Goal: Task Accomplishment & Management: Manage account settings

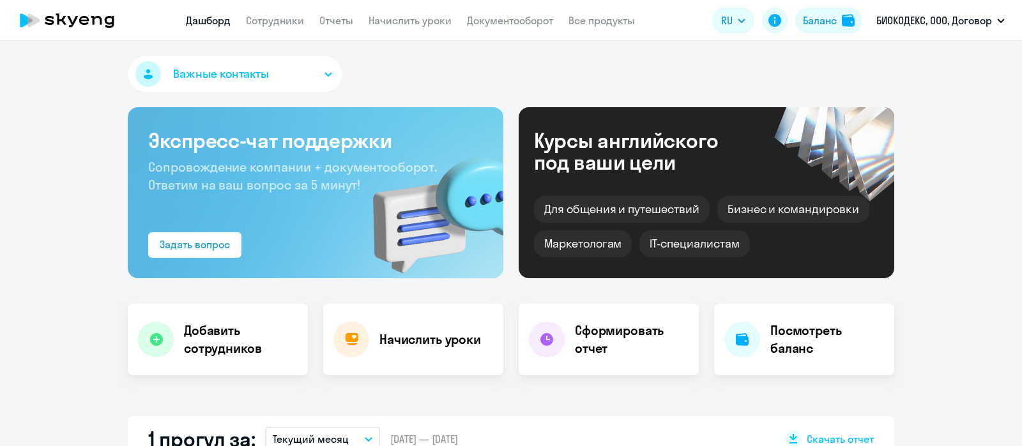
click at [820, 23] on div "Баланс" at bounding box center [820, 20] width 34 height 15
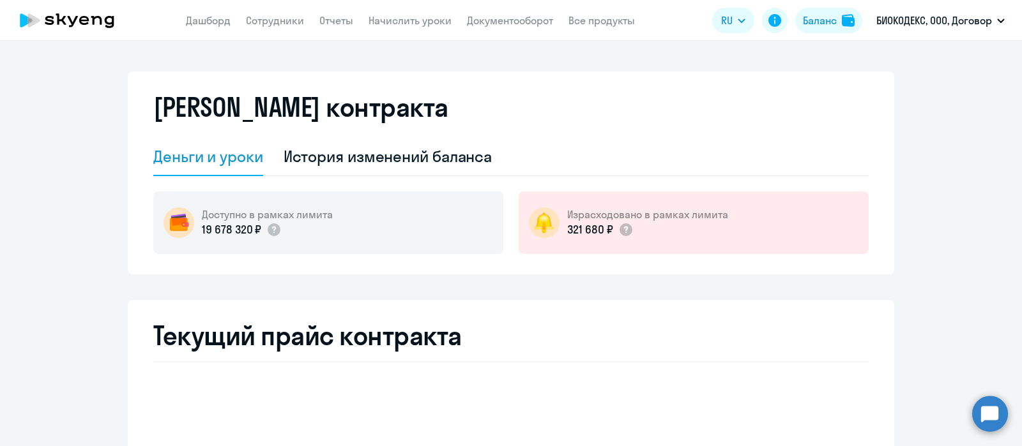
select select "english_adult_not_native_speaker"
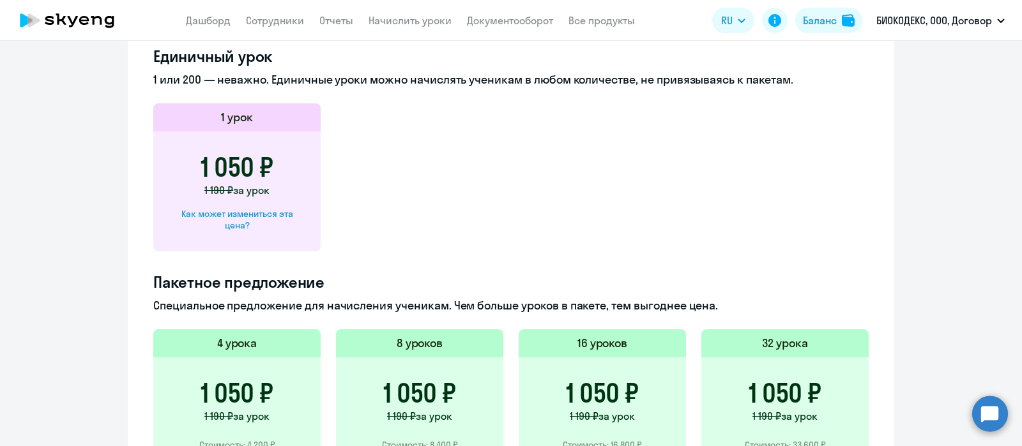
scroll to position [399, 0]
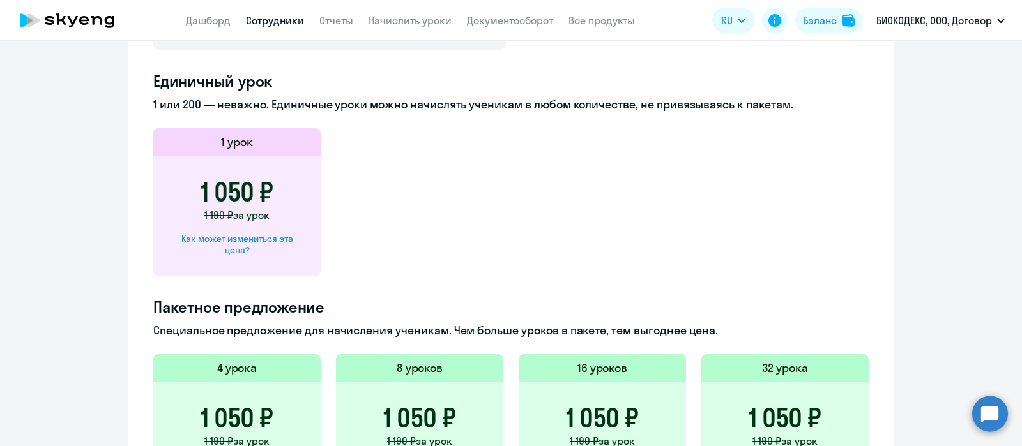
click at [271, 22] on link "Сотрудники" at bounding box center [275, 20] width 58 height 13
select select "30"
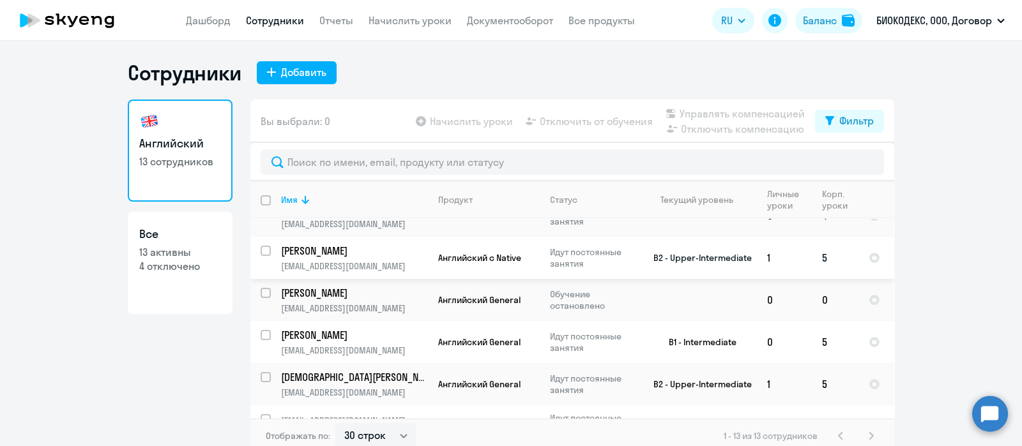
scroll to position [339, 0]
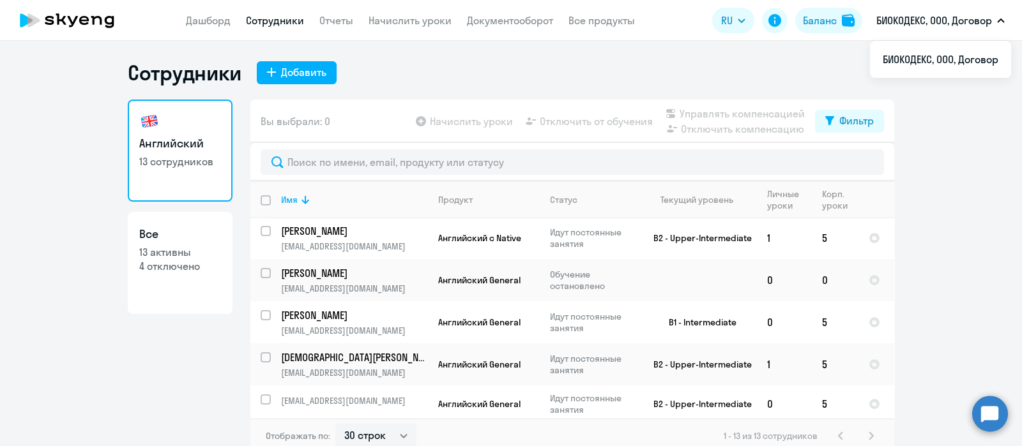
click at [816, 23] on div "Баланс" at bounding box center [820, 20] width 34 height 15
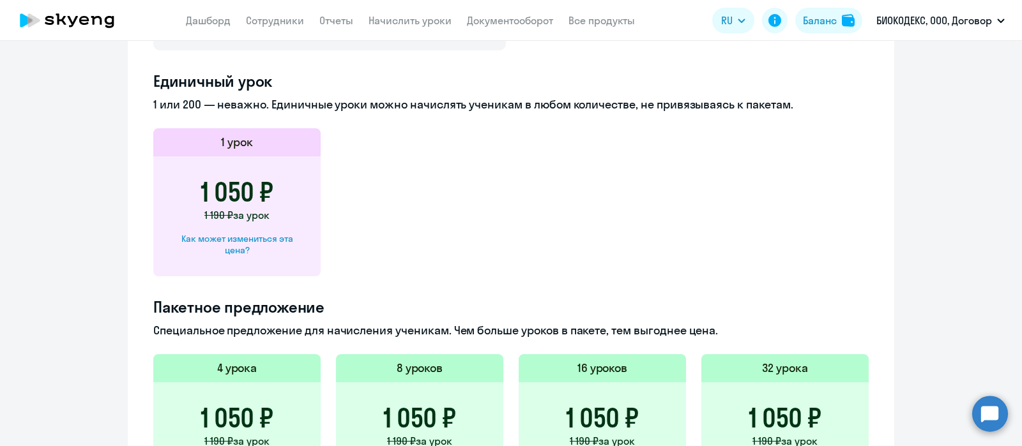
scroll to position [240, 0]
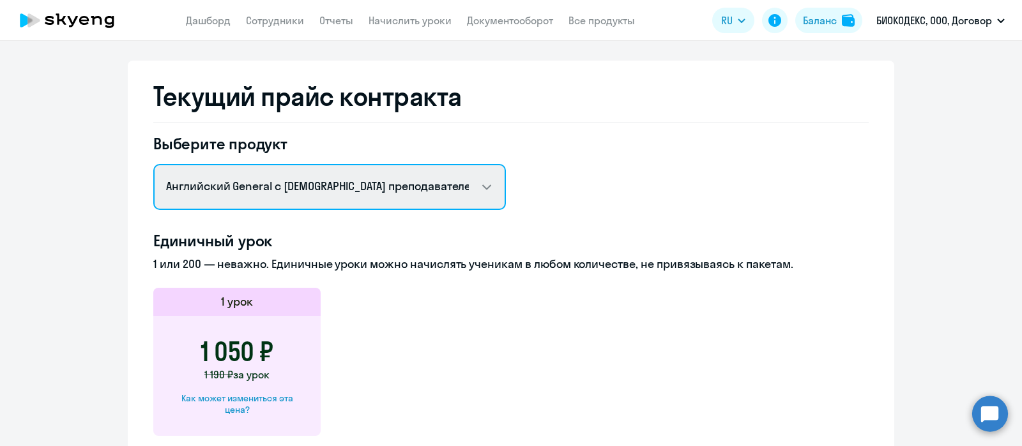
click at [480, 181] on select "Английский General с русскоговорящим преподавателем Английский General с [DEMOG…" at bounding box center [329, 187] width 353 height 46
select select "english_adult_native_speaker"
click at [153, 164] on select "Английский General с русскоговорящим преподавателем Английский General с [DEMOG…" at bounding box center [329, 187] width 353 height 46
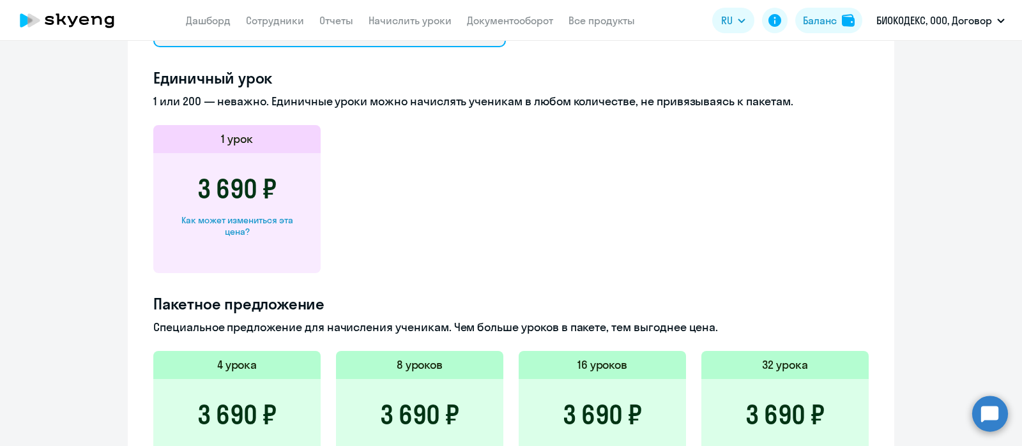
scroll to position [479, 0]
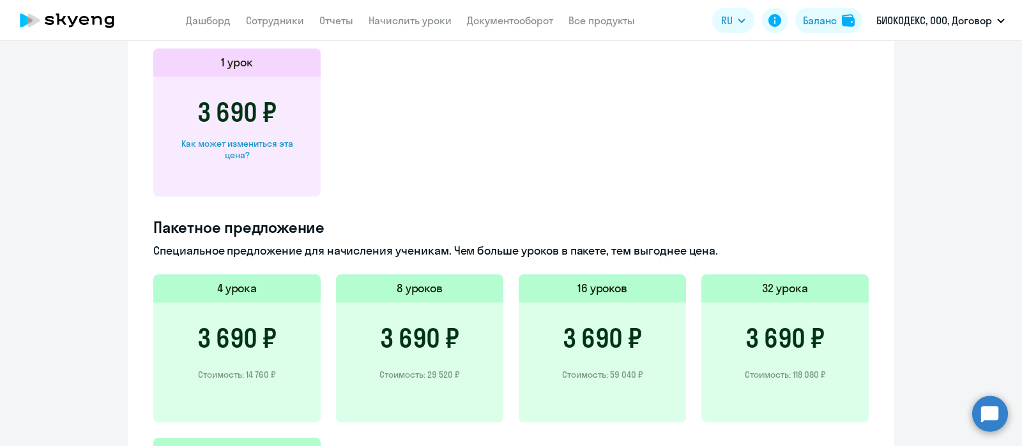
click at [238, 144] on div "Как может измениться эта цена?" at bounding box center [237, 149] width 126 height 23
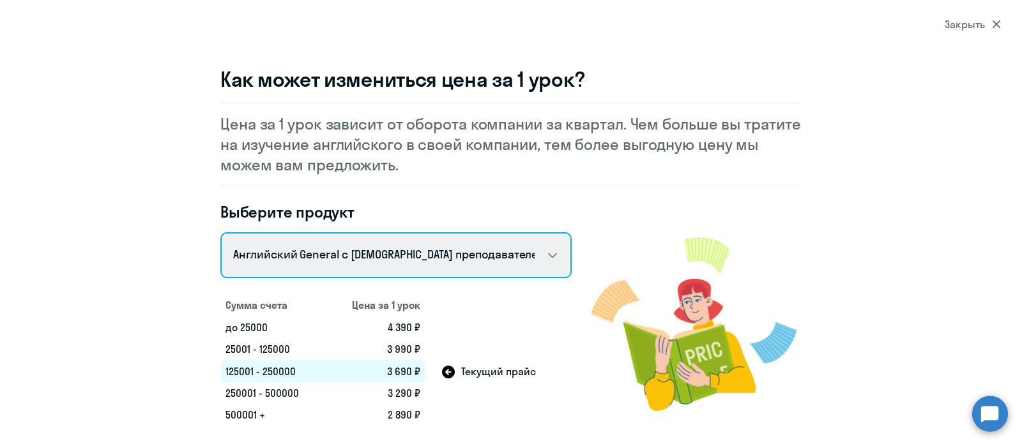
click at [556, 248] on select "Английский General с [DEMOGRAPHIC_DATA] преподавателем Английский General с [DE…" at bounding box center [395, 256] width 351 height 46
click at [220, 233] on select "Английский General с [DEMOGRAPHIC_DATA] преподавателем Английский General с [DE…" at bounding box center [395, 256] width 351 height 46
click at [553, 252] on select "Английский General с [DEMOGRAPHIC_DATA] преподавателем Английский General с [DE…" at bounding box center [395, 256] width 351 height 46
select select "english_adult_native_speaker"
click at [220, 233] on select "Английский General с [DEMOGRAPHIC_DATA] преподавателем Английский General с [DE…" at bounding box center [395, 256] width 351 height 46
